Goal: Task Accomplishment & Management: Complete application form

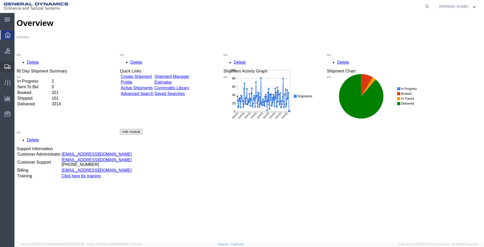
click at [0, 0] on span "Create Shipment" at bounding box center [0, 0] width 0 height 0
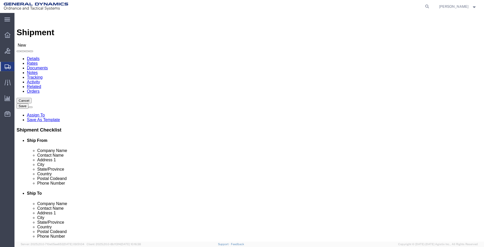
select select
select select "MYPROFILE"
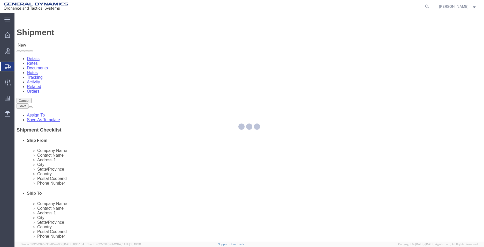
select select "AL"
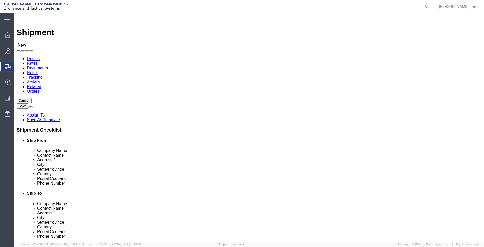
click input "text"
type input "CHROMALLOY"
click p "- CHROMALLOY SAN DIEGO - (ATTN: [PERSON_NAME]) [STREET_ADDRESS]"
select select "CA"
type input "CHROMALLOY [GEOGRAPHIC_DATA]"
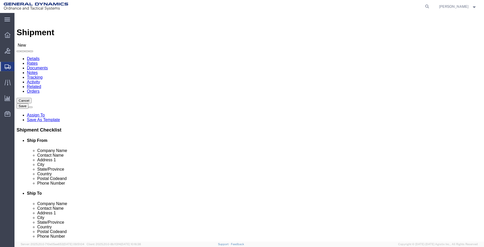
drag, startPoint x: 308, startPoint y: 107, endPoint x: 168, endPoint y: 116, distance: 140.4
click div "Ship From Location Location My Profile Location My Profile Location GD-OTS [GEO…"
type input "RECEIVING"
click div
click input "text"
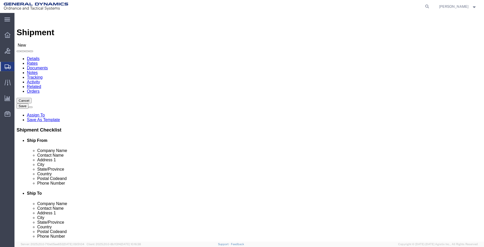
type input "[EMAIL_ADDRESS][PERSON_NAME][DOMAIN_NAME]"
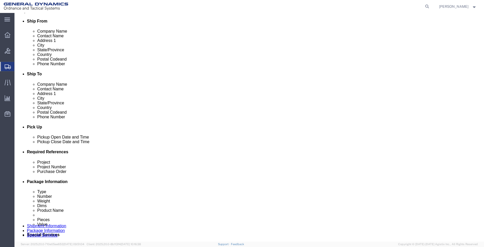
scroll to position [181, 0]
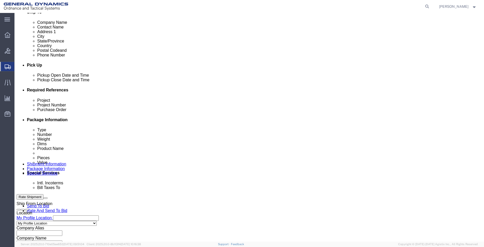
click input "text"
type input "AMRAAM"
type input "45000006"
type input "93394"
click select "Select Air Less than Truckload Multi-Leg Ocean Freight Rail Small Parcel Truckl…"
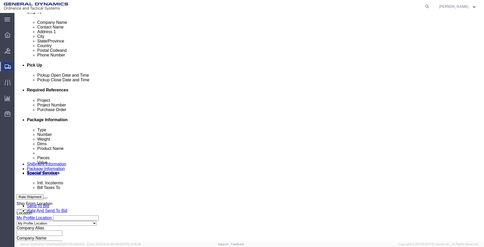
select select "SMAL"
click select "Select Air Less than Truckload Multi-Leg Ocean Freight Rail Small Parcel Truckl…"
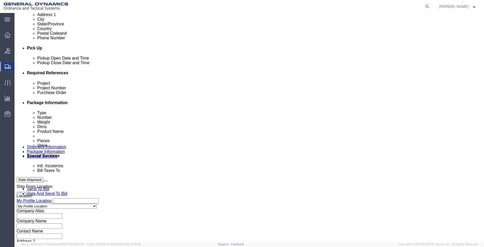
scroll to position [216, 0]
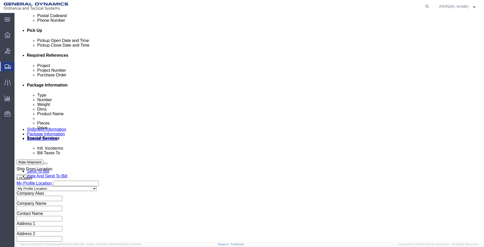
click button "Continue"
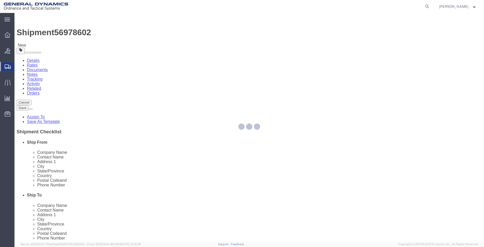
select select "YRPK"
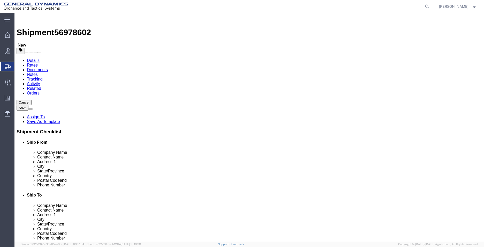
click input "text"
type input "26"
type input "16"
type input "24"
drag, startPoint x: 81, startPoint y: 121, endPoint x: 58, endPoint y: 121, distance: 23.0
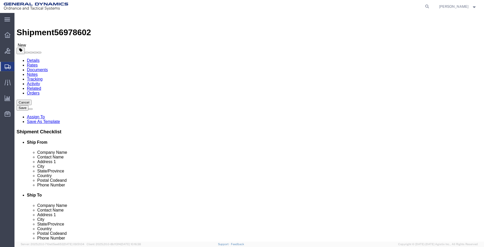
click div "Weight 0.00 Select kgs lbs Ship. t°"
type input "63"
click div "x Package Type Select Envelope Large Box Medium Box PAK Rack Small Box Tube You…"
click link "Add Content"
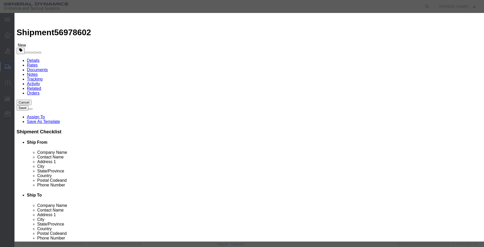
click input "text"
type input "METAL PARTS"
type input "20"
type input "1"
click button "Save & Close"
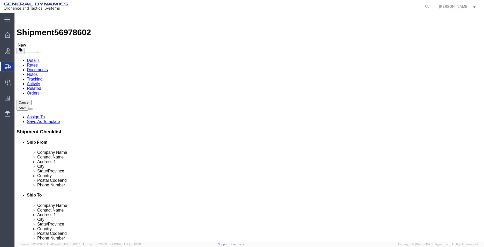
click button "Rate Shipment"
